Goal: Transaction & Acquisition: Purchase product/service

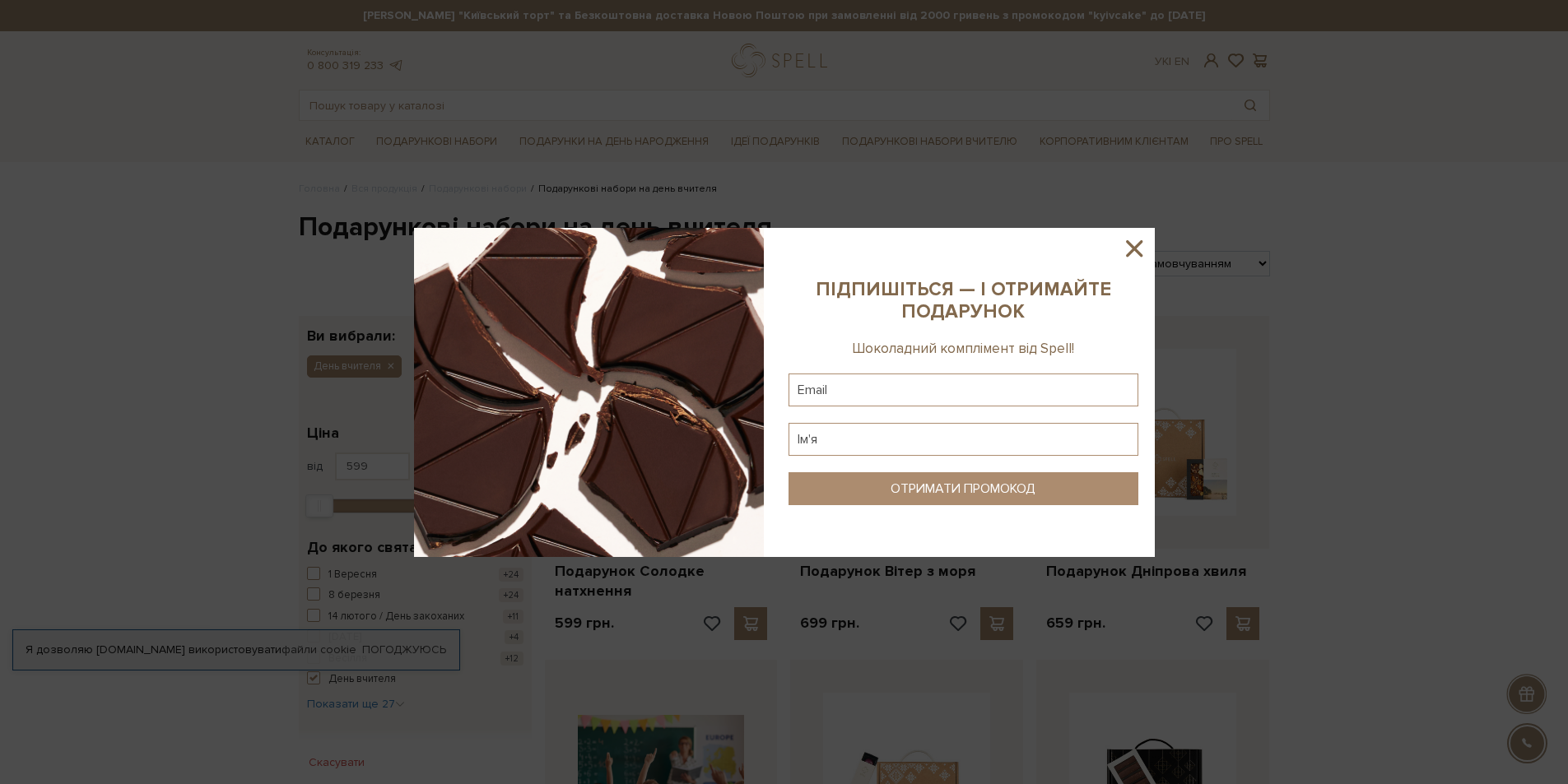
click at [1134, 243] on icon at bounding box center [1134, 248] width 28 height 28
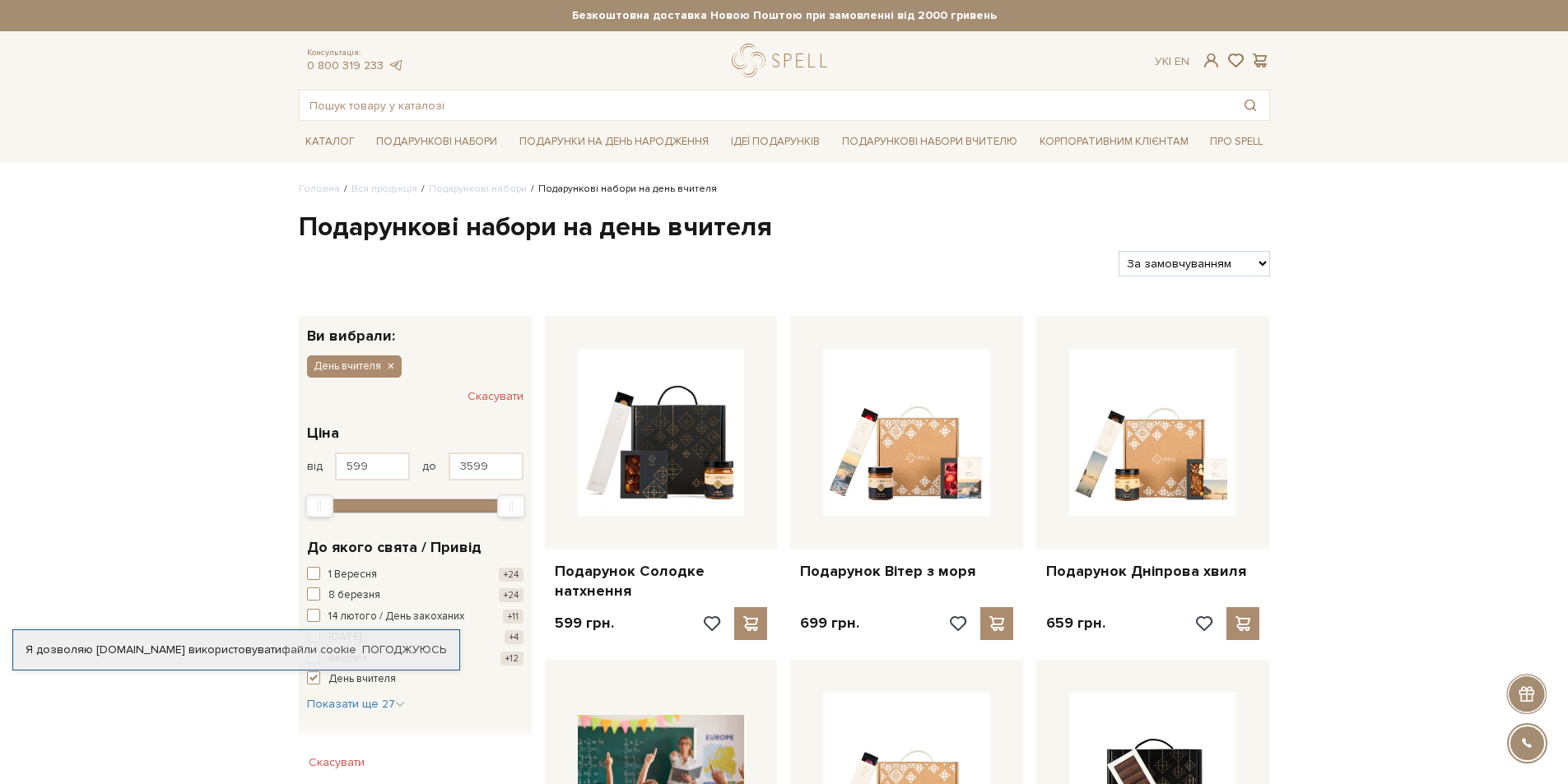
drag, startPoint x: 1226, startPoint y: 267, endPoint x: 1239, endPoint y: 259, distance: 15.3
click at [1226, 267] on select "За замовчуванням За Ціною (зростання) За Ціною (зменшення) Новинки За популярні…" at bounding box center [1194, 264] width 151 height 26
select select "[URL][DOMAIN_NAME]"
click at [1119, 251] on select "За замовчуванням За Ціною (зростання) За Ціною (зменшення) Новинки За популярні…" at bounding box center [1194, 264] width 151 height 26
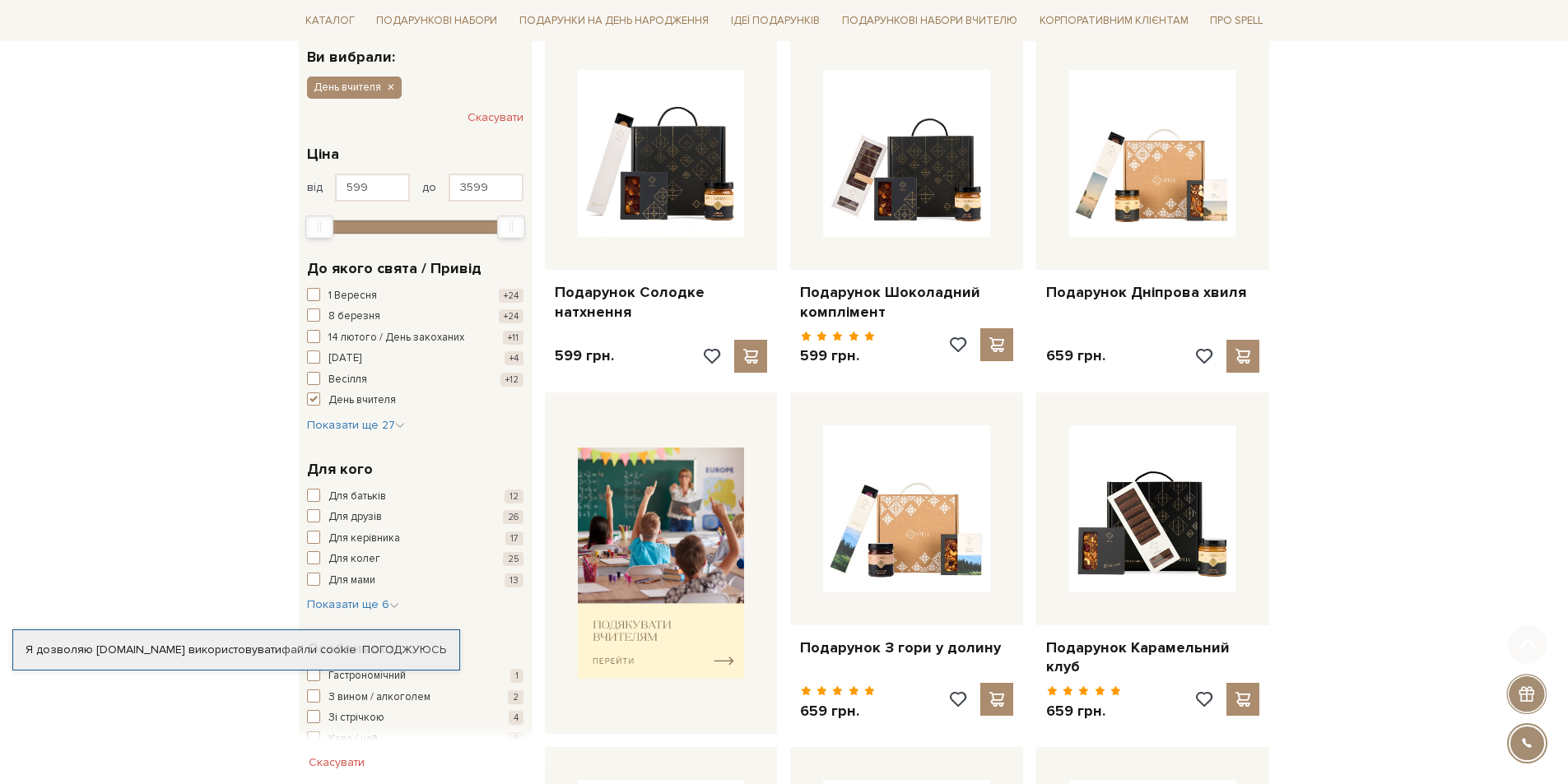
scroll to position [329, 0]
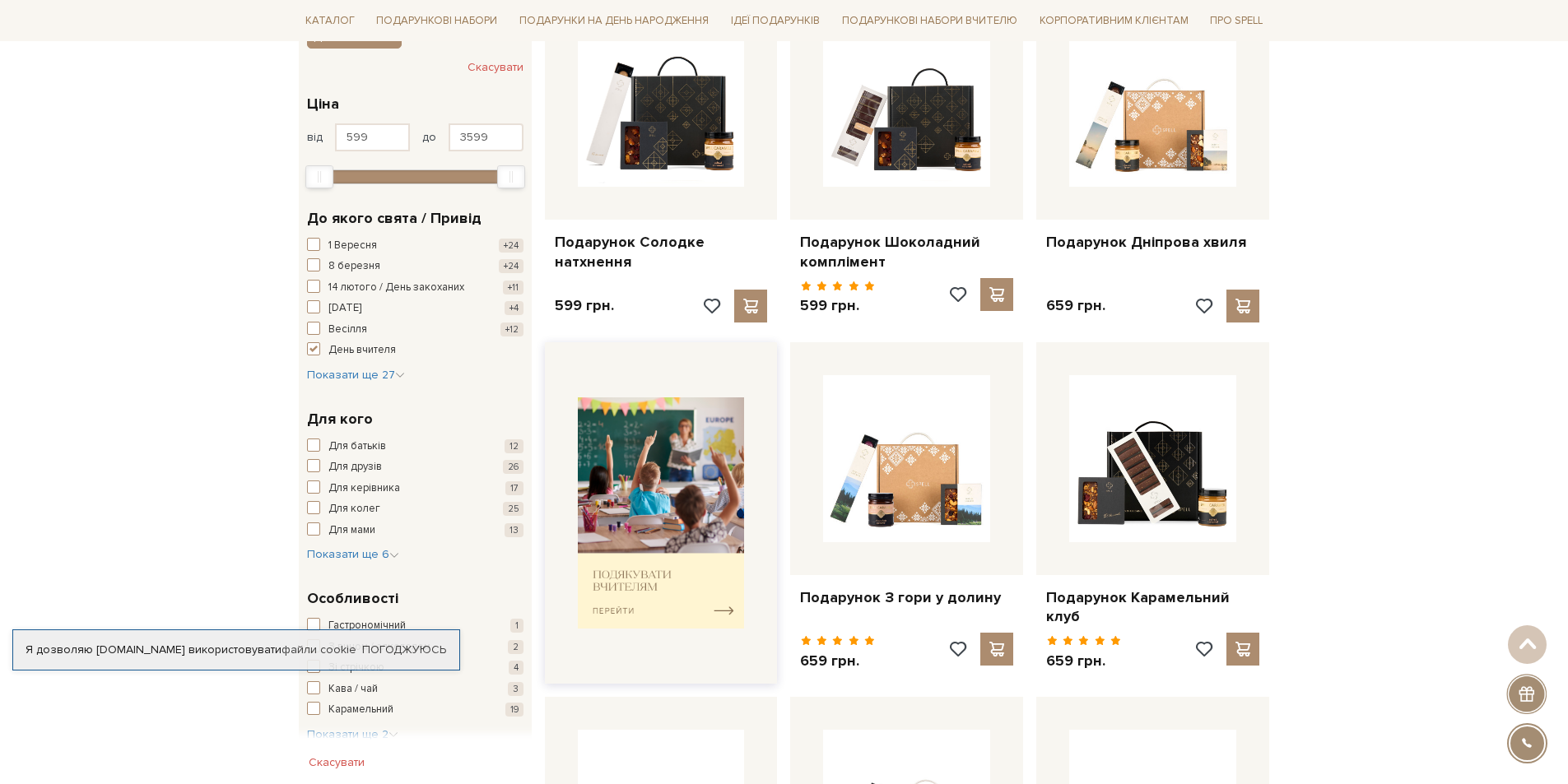
click at [669, 463] on img at bounding box center [662, 513] width 167 height 231
